Goal: Task Accomplishment & Management: Use online tool/utility

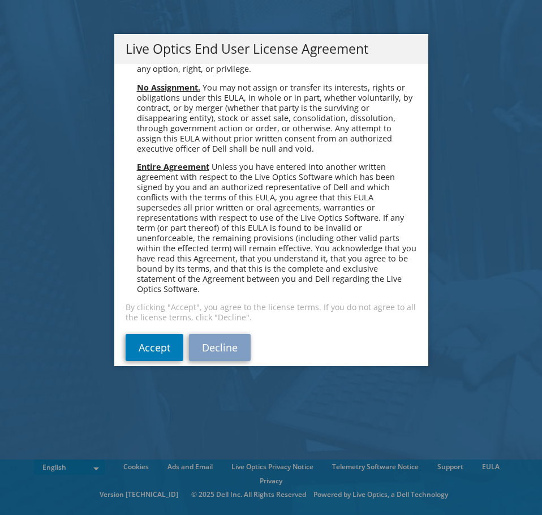
scroll to position [4282, 0]
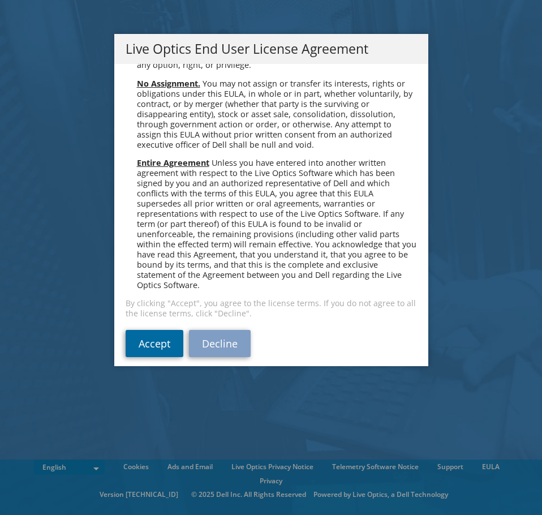
click at [153, 339] on link "Accept" at bounding box center [155, 343] width 58 height 27
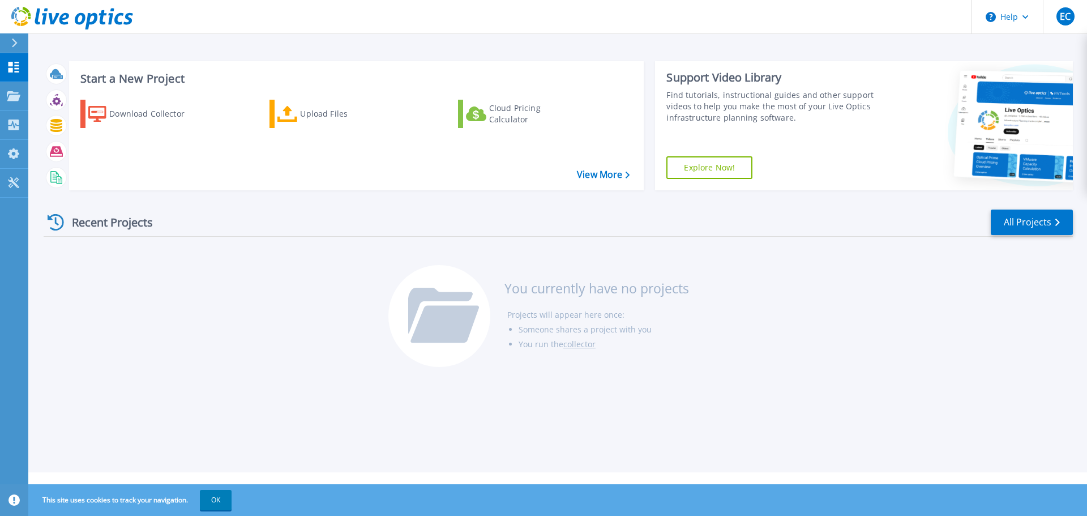
click at [542, 236] on div "Recent Projects All Projects" at bounding box center [558, 222] width 1029 height 28
click at [8, 98] on icon at bounding box center [14, 96] width 14 height 10
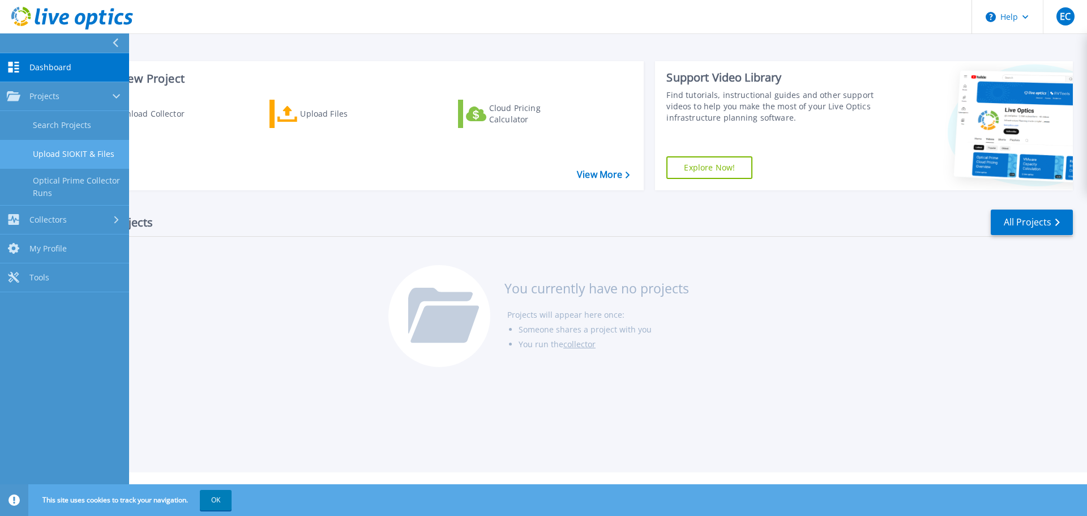
click at [78, 155] on link "Upload SIOKIT & Files" at bounding box center [64, 154] width 129 height 29
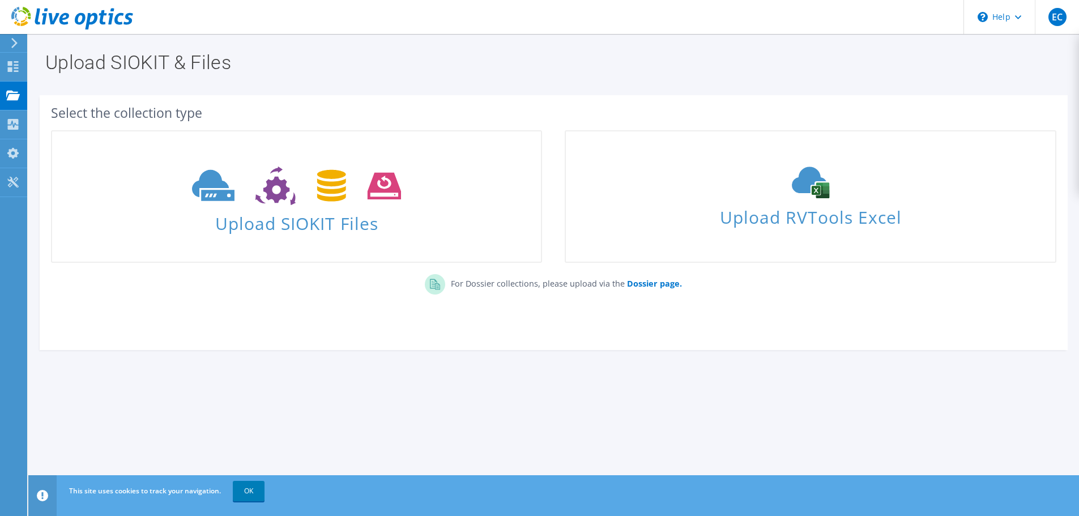
click at [664, 394] on section "Upload SIOKIT & Files Select the collection type Upload SIOKIT Files" at bounding box center [553, 226] width 1050 height 384
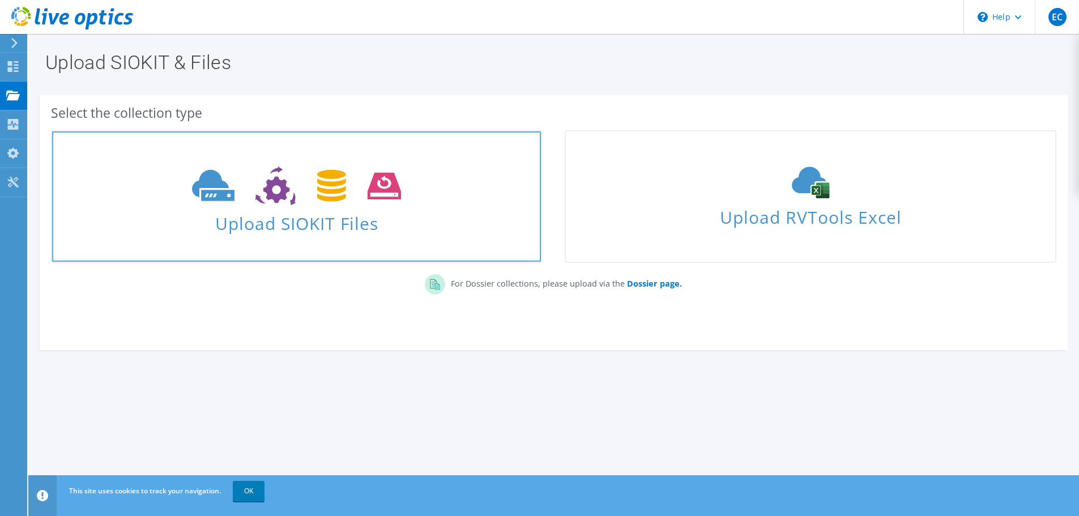
click at [277, 232] on span "Upload SIOKIT Files" at bounding box center [296, 220] width 489 height 24
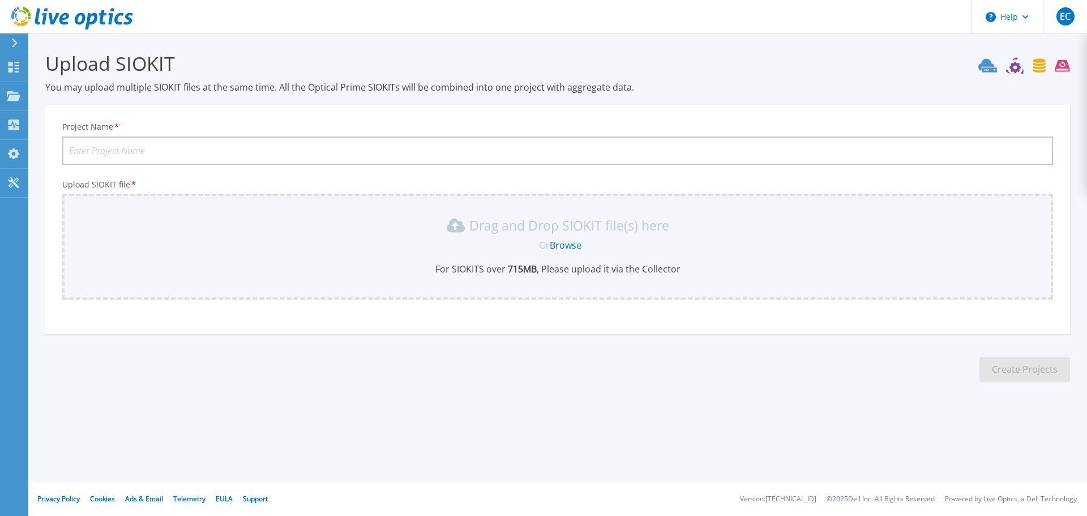
click at [580, 248] on link "Browse" at bounding box center [566, 245] width 32 height 12
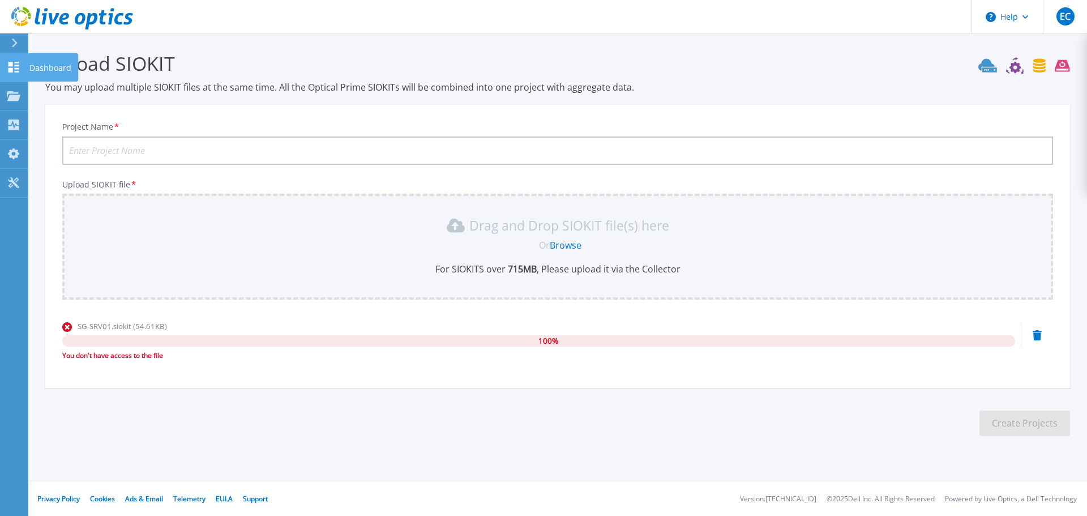
click at [14, 71] on icon at bounding box center [14, 67] width 14 height 11
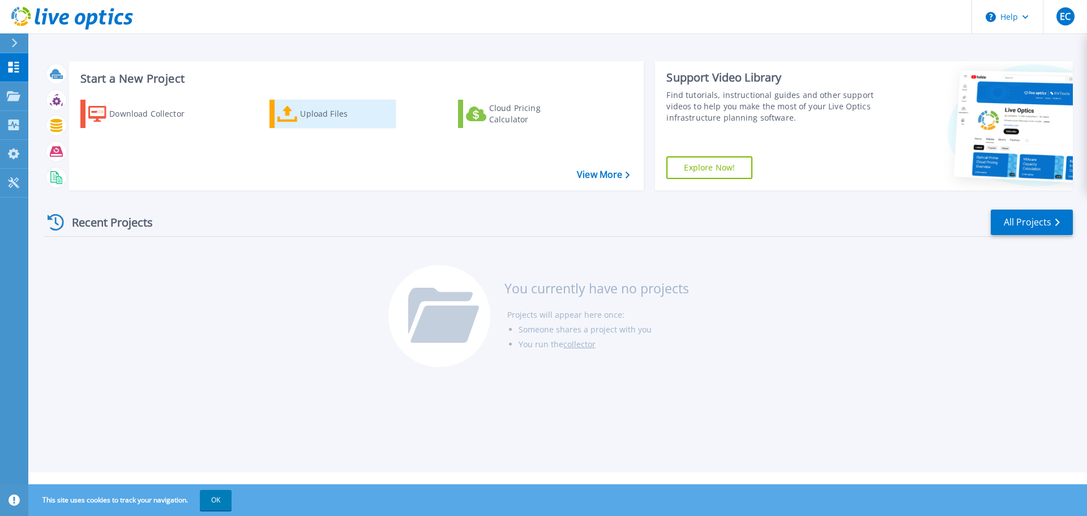
click at [309, 115] on div "Upload Files" at bounding box center [345, 113] width 91 height 23
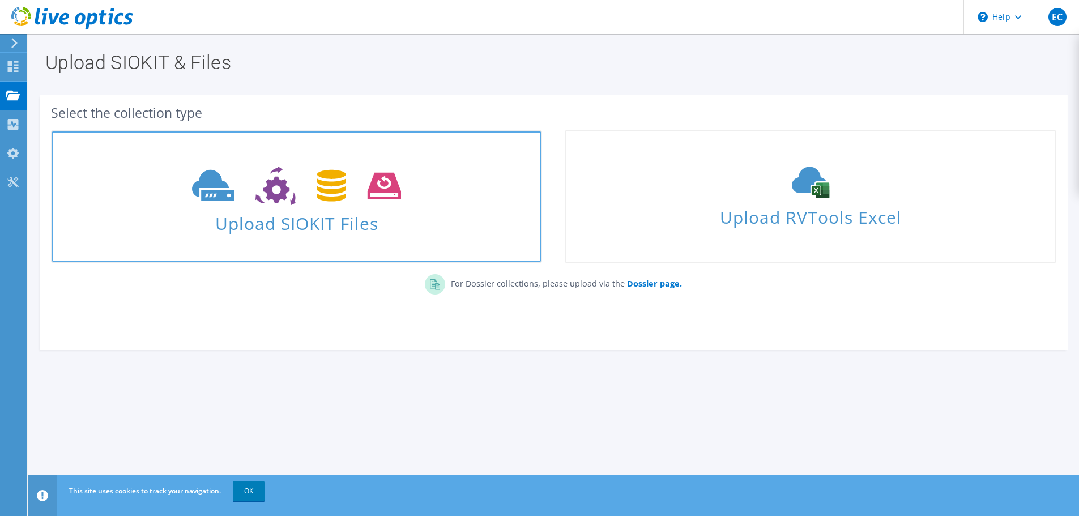
click at [417, 217] on span "Upload SIOKIT Files" at bounding box center [296, 220] width 489 height 24
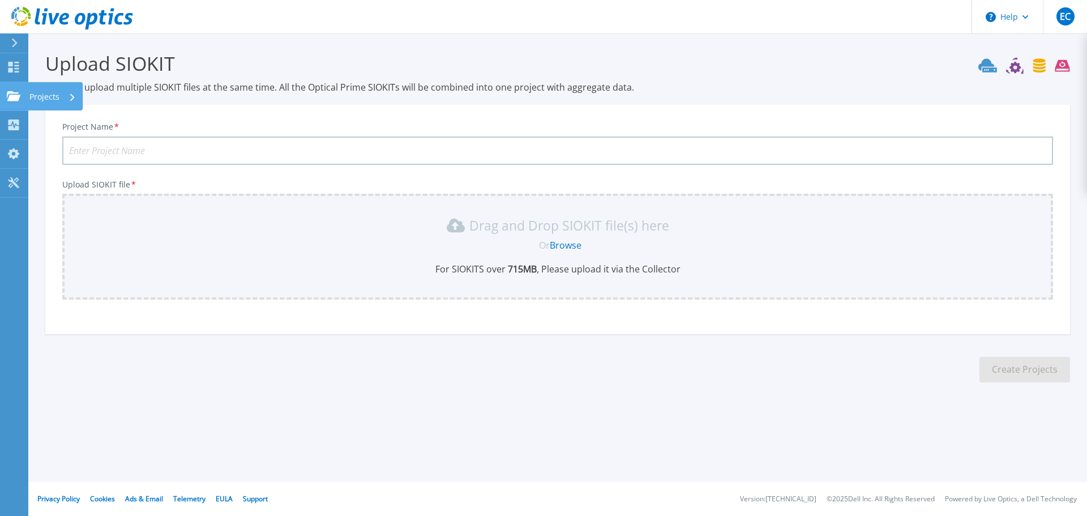
click at [41, 93] on p "Projects" at bounding box center [44, 96] width 30 height 29
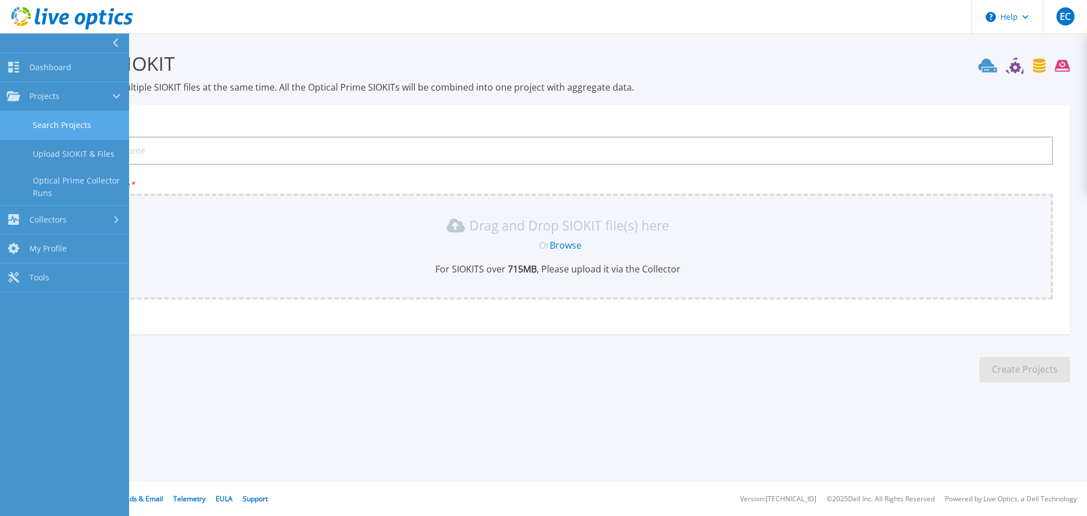
click at [83, 128] on link "Search Projects" at bounding box center [64, 125] width 129 height 29
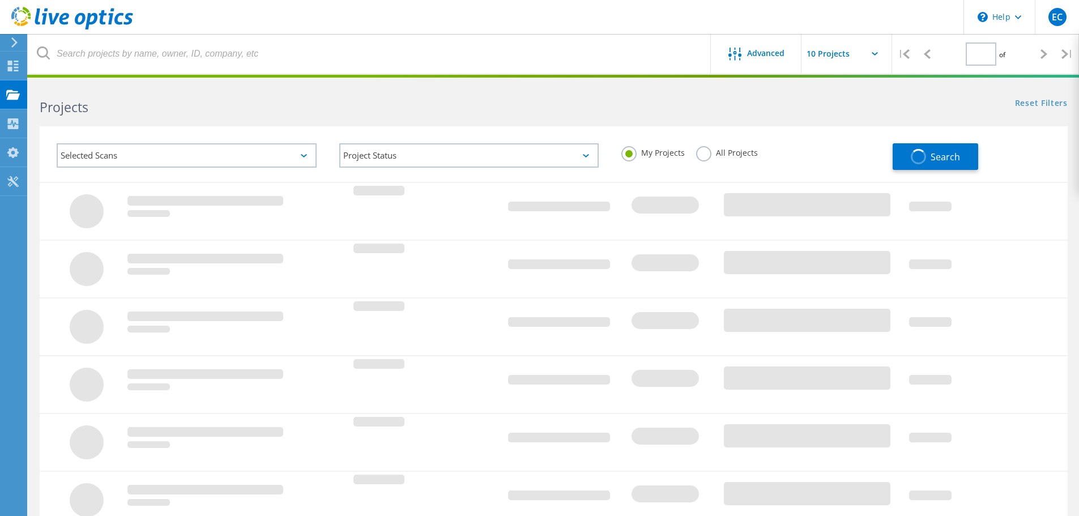
type input "1"
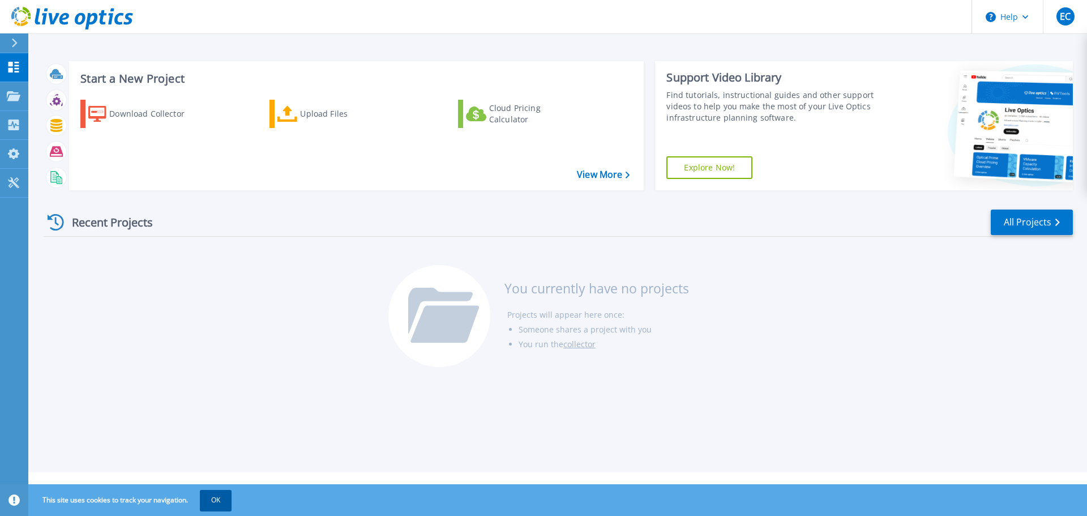
click at [230, 508] on button "OK" at bounding box center [216, 500] width 32 height 20
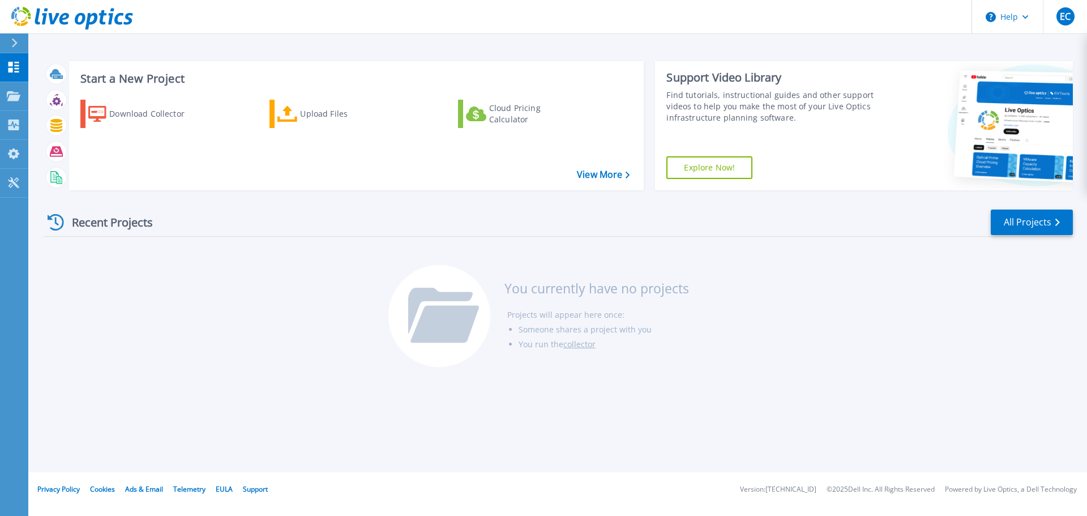
click at [230, 472] on html "Help EC End User Eric Cadena ecadena@tekscape.com Success Charter Network My Pr…" at bounding box center [543, 236] width 1087 height 472
